Goal: Use online tool/utility: Utilize a website feature to perform a specific function

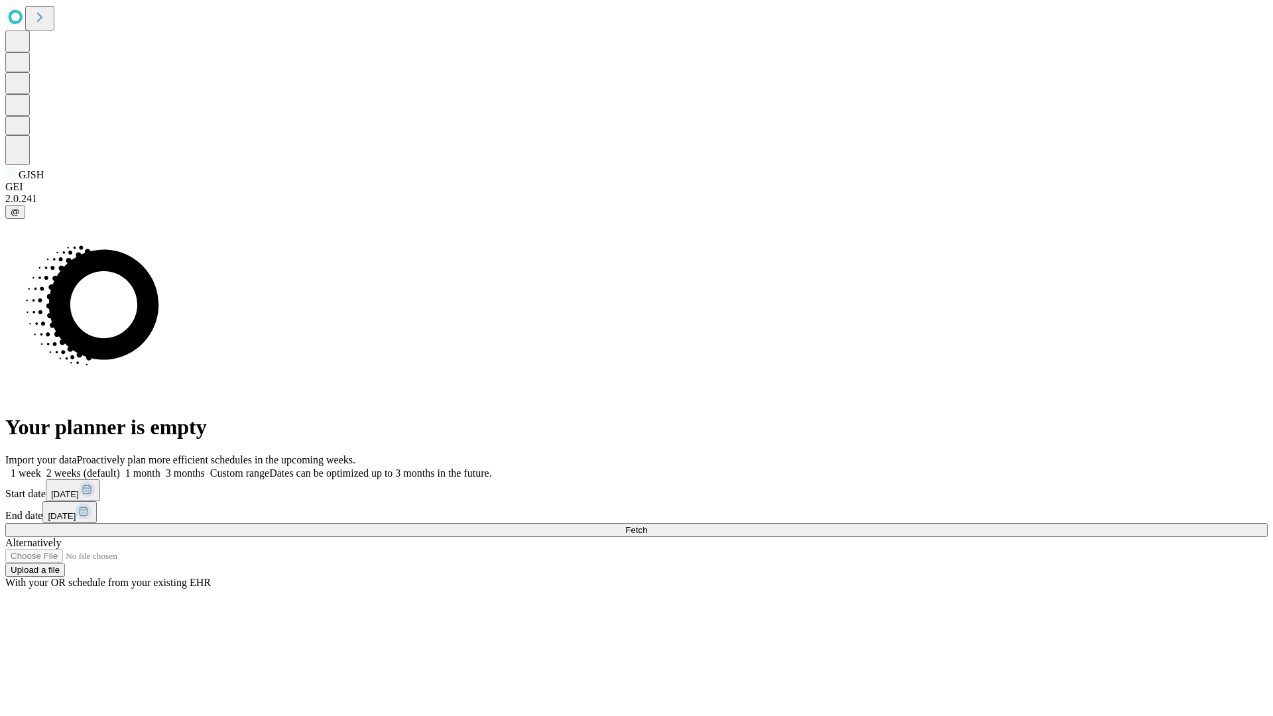
click at [647, 525] on span "Fetch" at bounding box center [636, 530] width 22 height 10
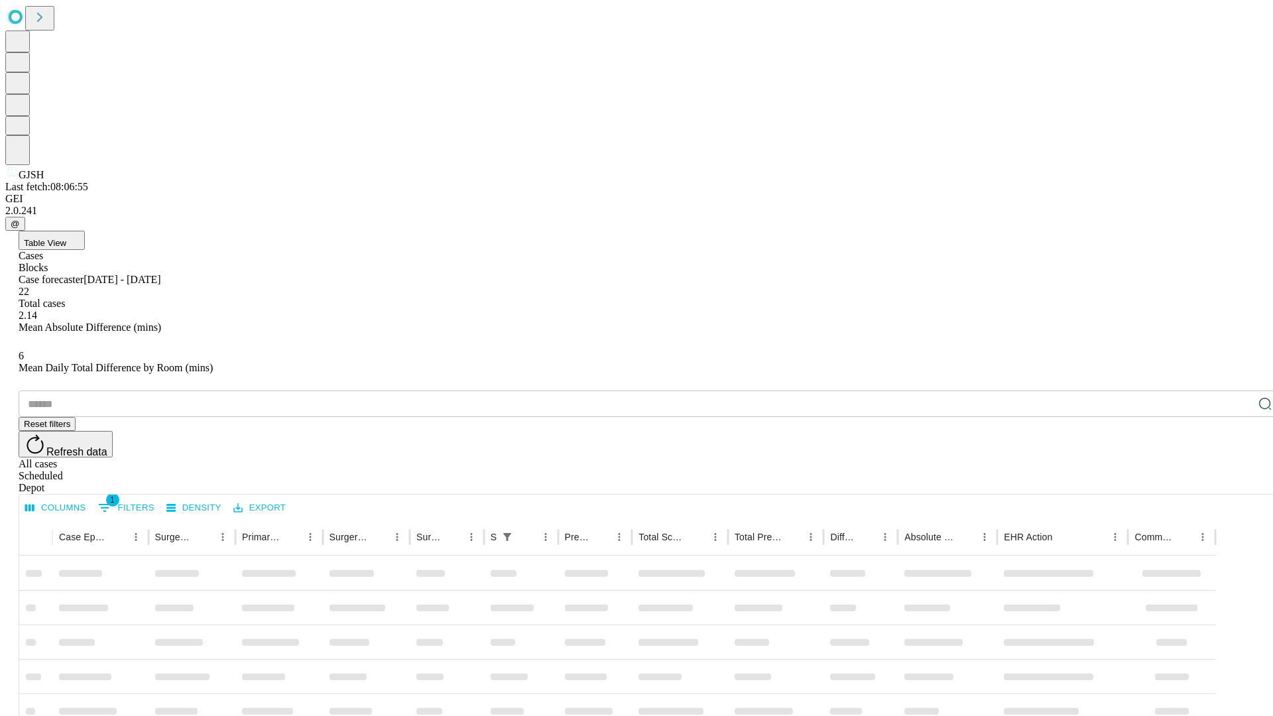
click at [66, 238] on span "Table View" at bounding box center [45, 243] width 42 height 10
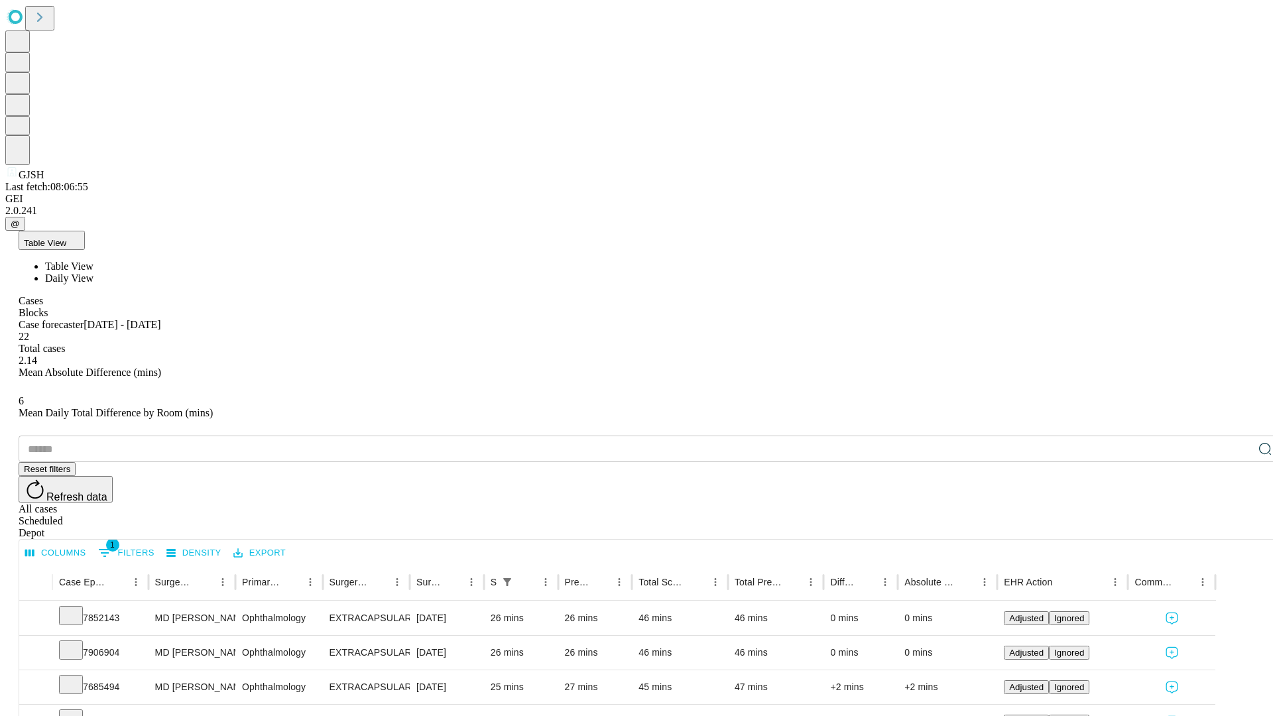
click at [93, 272] on span "Daily View" at bounding box center [69, 277] width 48 height 11
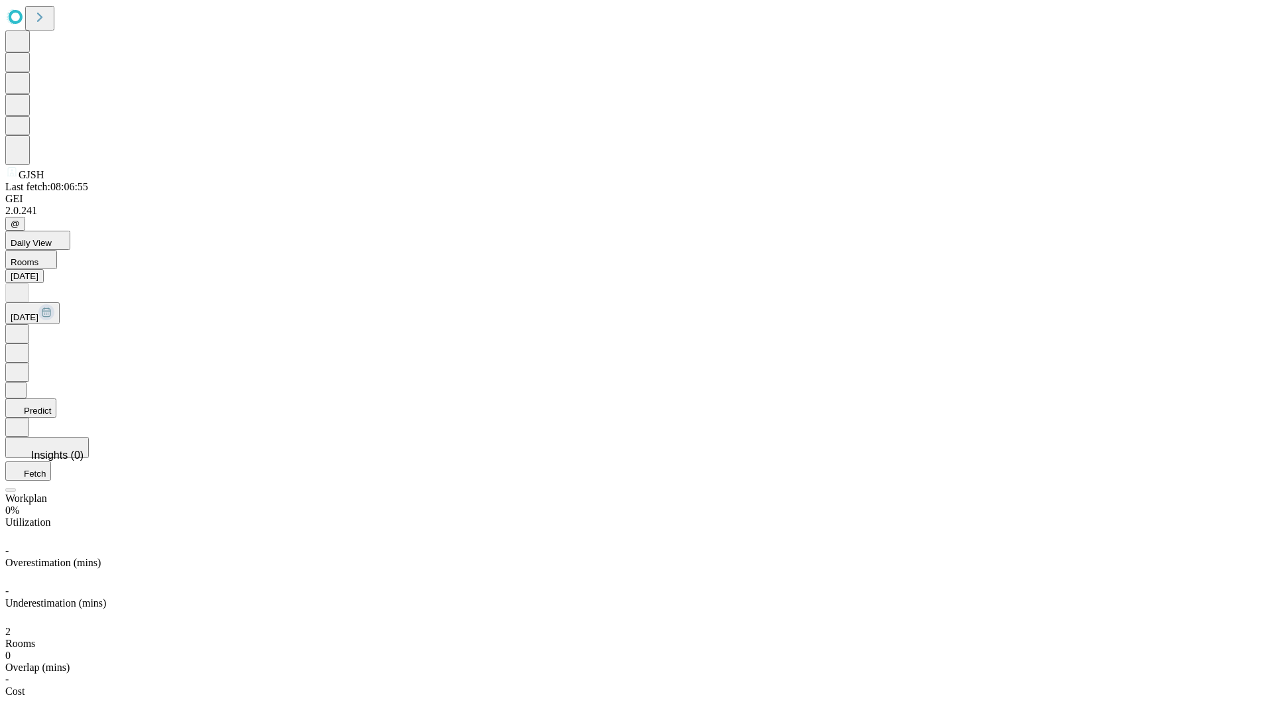
click at [56, 398] on button "Predict" at bounding box center [30, 407] width 51 height 19
